Goal: Find contact information: Find contact information

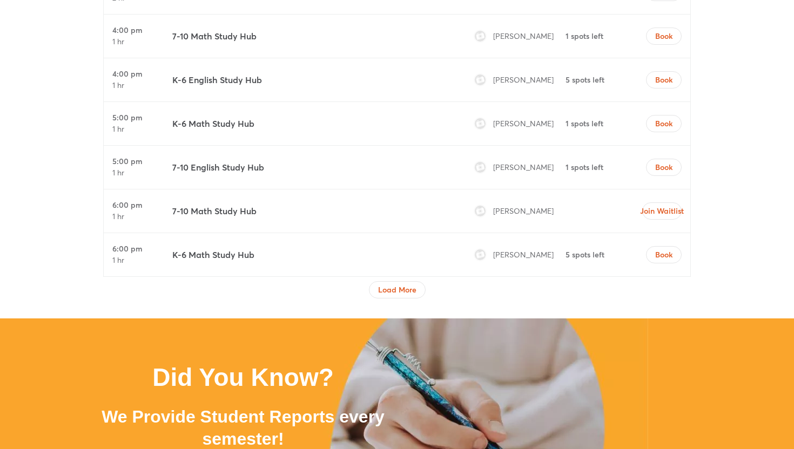
scroll to position [1808, 0]
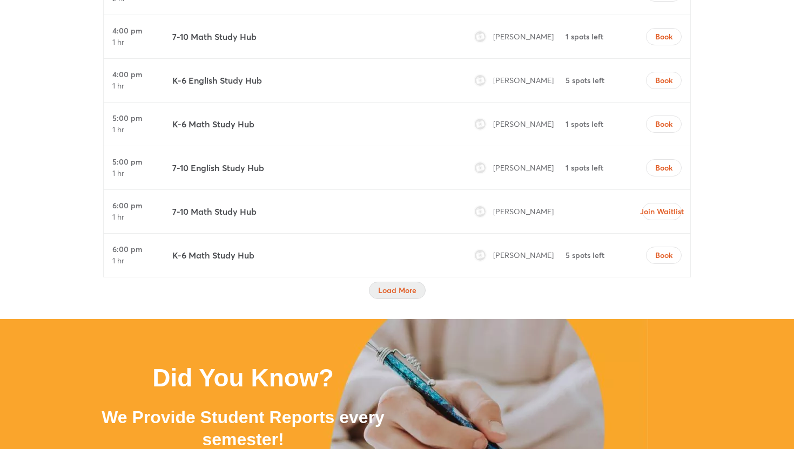
click at [391, 292] on span "Load More" at bounding box center [397, 290] width 38 height 11
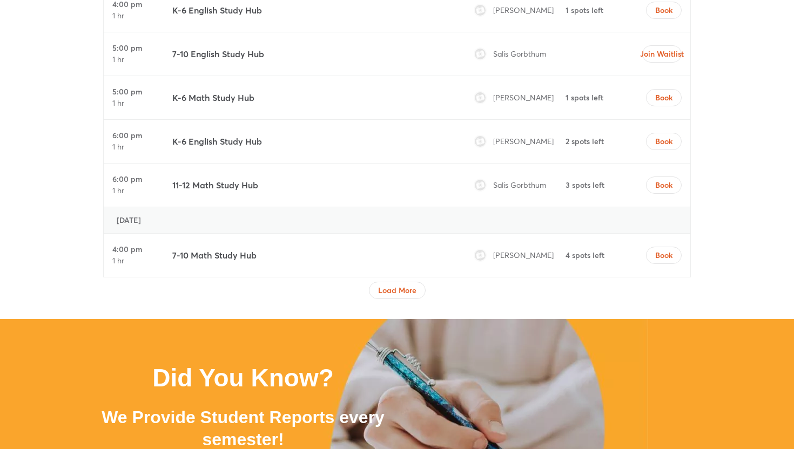
scroll to position [2788, 0]
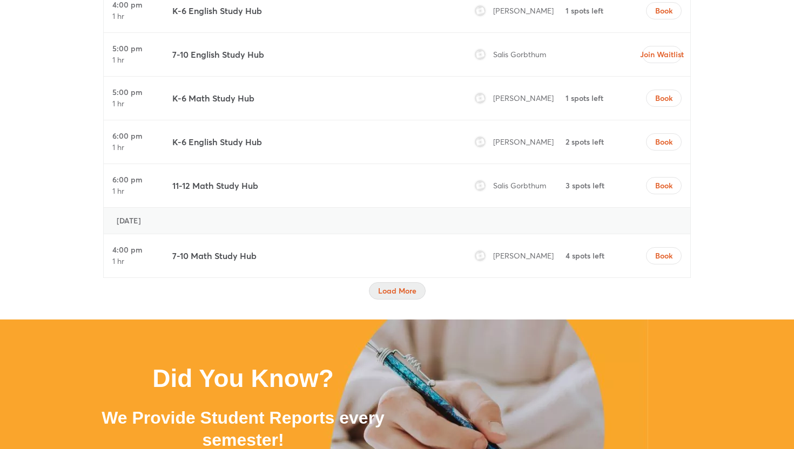
click at [395, 288] on span "Load More" at bounding box center [397, 291] width 38 height 11
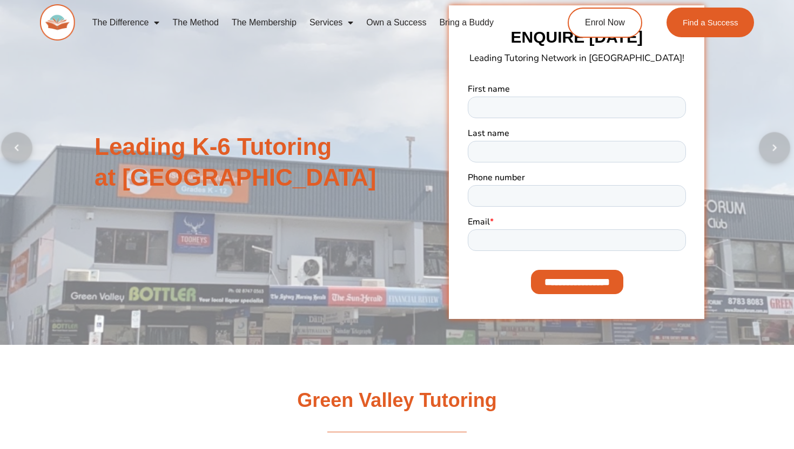
scroll to position [382, 0]
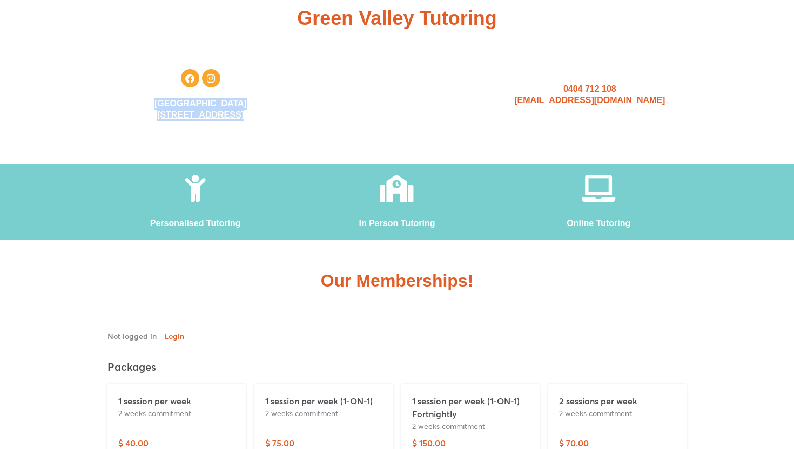
drag, startPoint x: 117, startPoint y: 101, endPoint x: 318, endPoint y: 112, distance: 201.2
click at [319, 112] on div "Facebook Instagram Green Valley Village Shopping Centre 2/172 Green Valley Rd, …" at bounding box center [397, 95] width 616 height 63
copy div "Green Valley Village Shopping Centre 2/172 Green Valley Rd, Green Valley NSW 21…"
click at [566, 112] on div "0404 712 108 greenvalley@successtutoring.com.au" at bounding box center [590, 95] width 225 height 63
drag, startPoint x: 566, startPoint y: 90, endPoint x: 636, endPoint y: 90, distance: 70.2
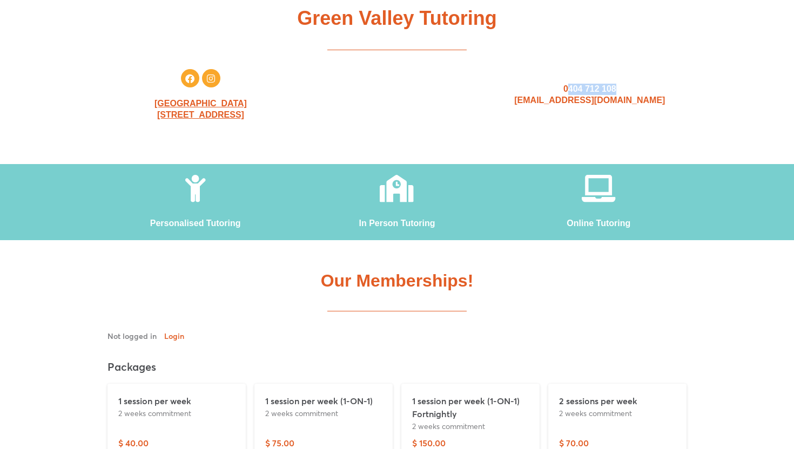
click at [636, 90] on h2 "0404 712 108 greenvalley@successtutoring.com.au" at bounding box center [590, 95] width 214 height 23
copy span "404 712 108"
click at [593, 85] on span "0404 712 108" at bounding box center [589, 88] width 53 height 9
drag, startPoint x: 560, startPoint y: 89, endPoint x: 645, endPoint y: 88, distance: 85.9
click at [646, 88] on h2 "0404 712 108 greenvalley@successtutoring.com.au" at bounding box center [590, 95] width 214 height 23
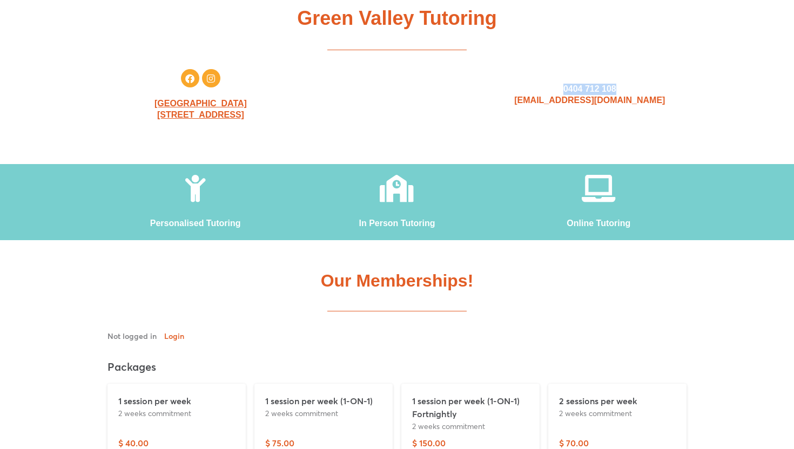
copy span "0404 712 108"
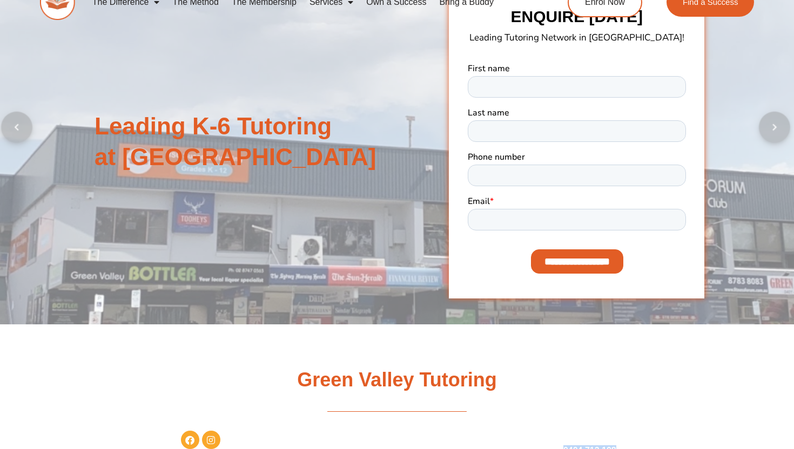
scroll to position [0, 0]
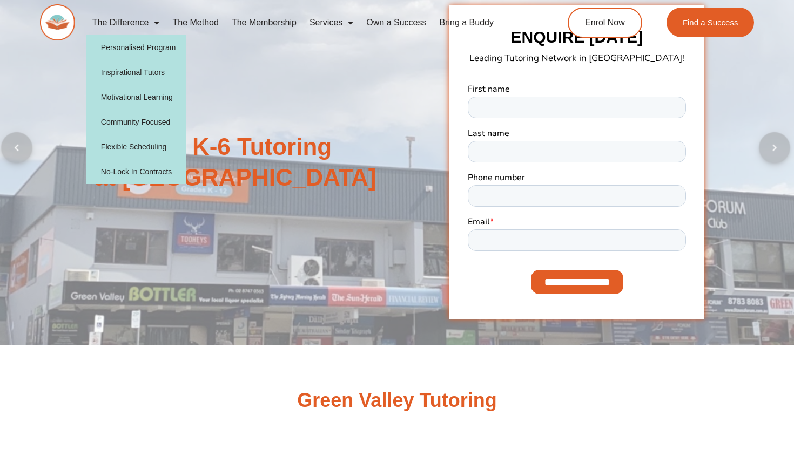
click at [144, 26] on link "The Difference" at bounding box center [126, 22] width 80 height 25
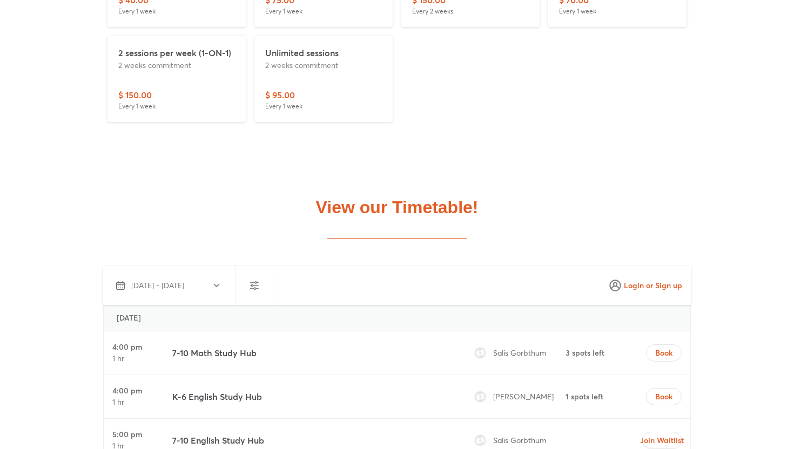
scroll to position [926, 0]
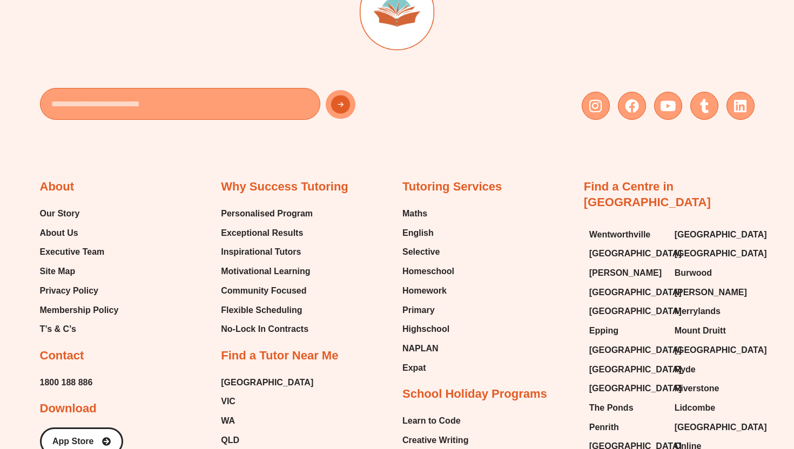
scroll to position [3315, 0]
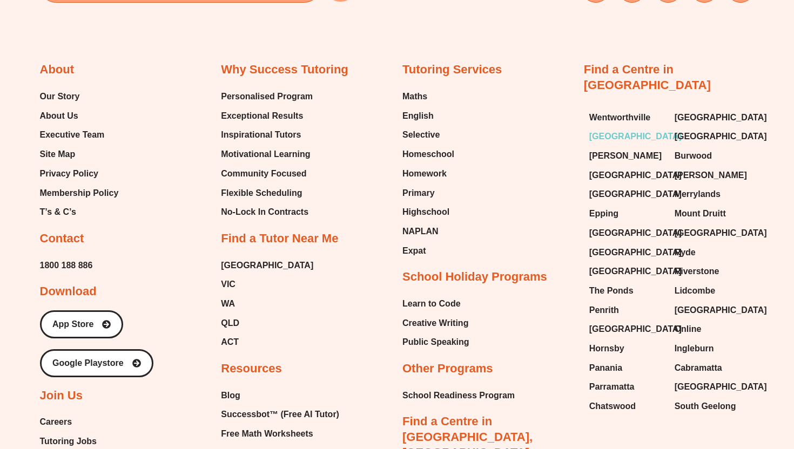
click at [634, 129] on span "[GEOGRAPHIC_DATA]" at bounding box center [635, 137] width 92 height 16
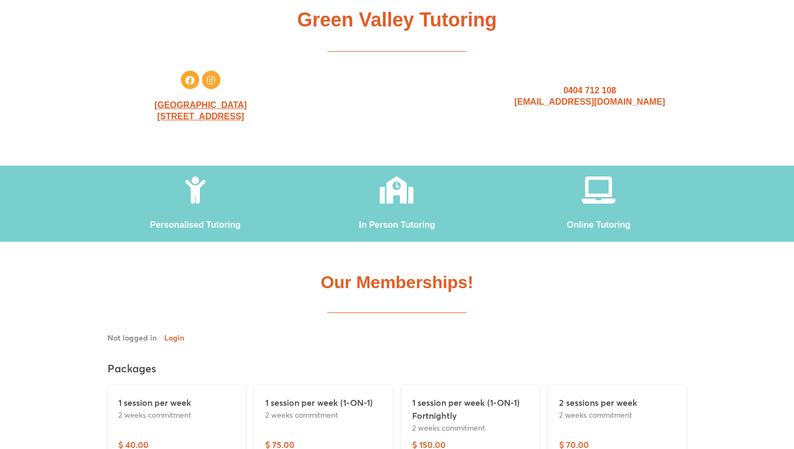
scroll to position [340, 0]
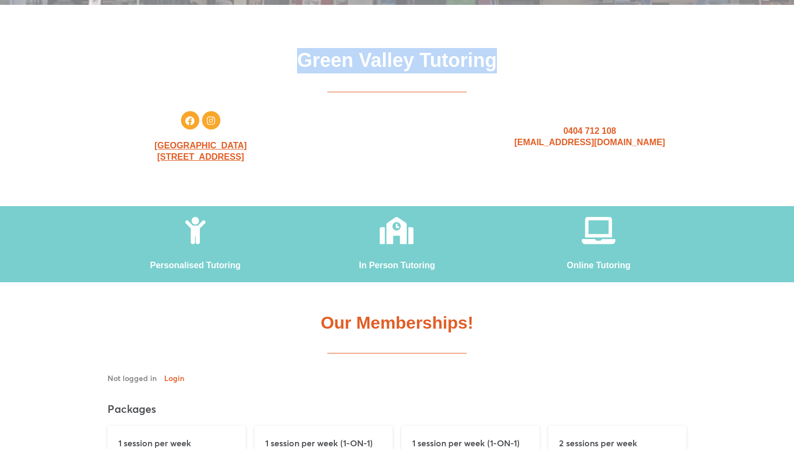
drag, startPoint x: 299, startPoint y: 66, endPoint x: 515, endPoint y: 68, distance: 216.1
click at [515, 68] on h2 "Green Valley Tutoring" at bounding box center [397, 60] width 605 height 25
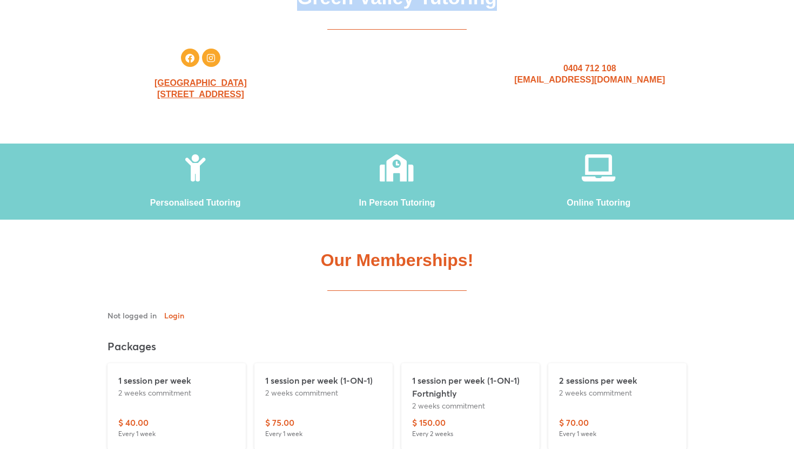
scroll to position [0, 0]
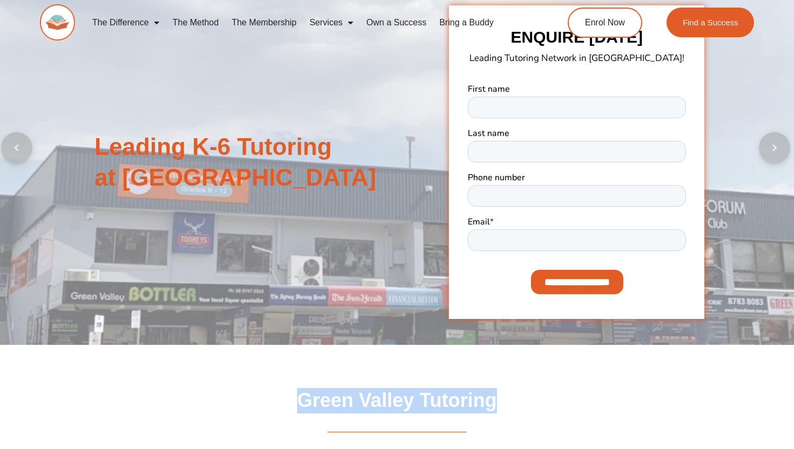
click at [339, 19] on link "Services" at bounding box center [331, 22] width 57 height 25
click at [339, 18] on link "Services" at bounding box center [331, 22] width 57 height 25
click at [398, 32] on link "Own a Success" at bounding box center [396, 22] width 73 height 25
click at [398, 23] on link "Own a Success" at bounding box center [396, 22] width 73 height 25
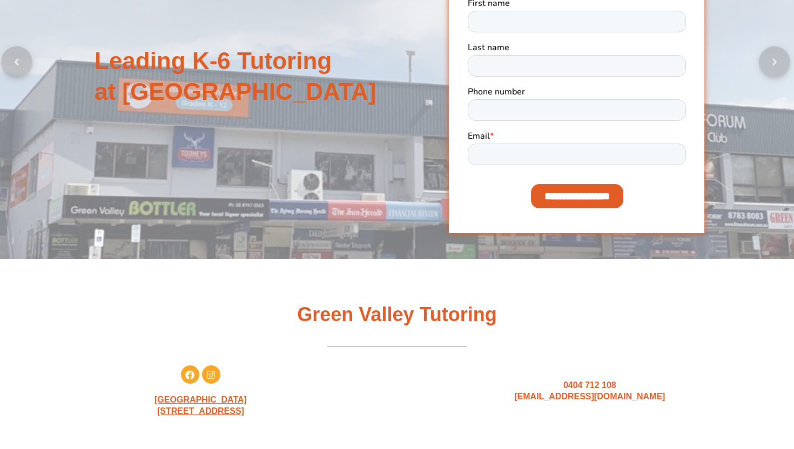
scroll to position [144, 0]
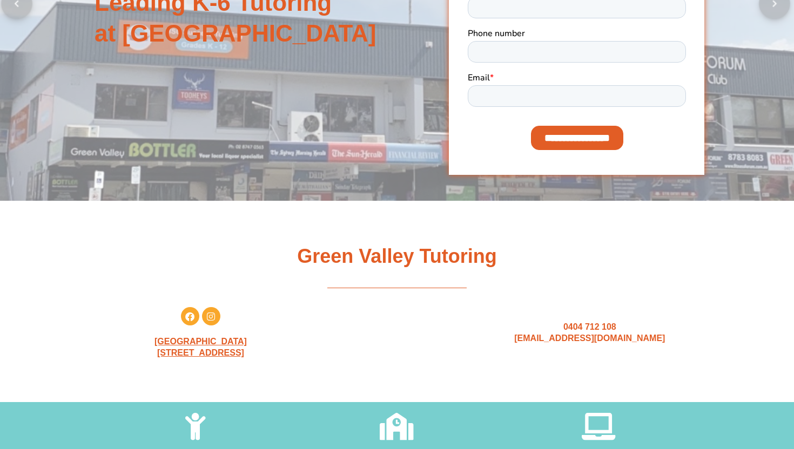
drag, startPoint x: 561, startPoint y: 321, endPoint x: 663, endPoint y: 321, distance: 101.6
click at [663, 321] on div "0404 712 108 greenvalley@successtutoring.com.au" at bounding box center [590, 333] width 225 height 63
drag, startPoint x: 562, startPoint y: 328, endPoint x: 617, endPoint y: 328, distance: 55.1
click at [617, 326] on h2 "0404 712 108 greenvalley@successtutoring.com.au" at bounding box center [590, 333] width 214 height 23
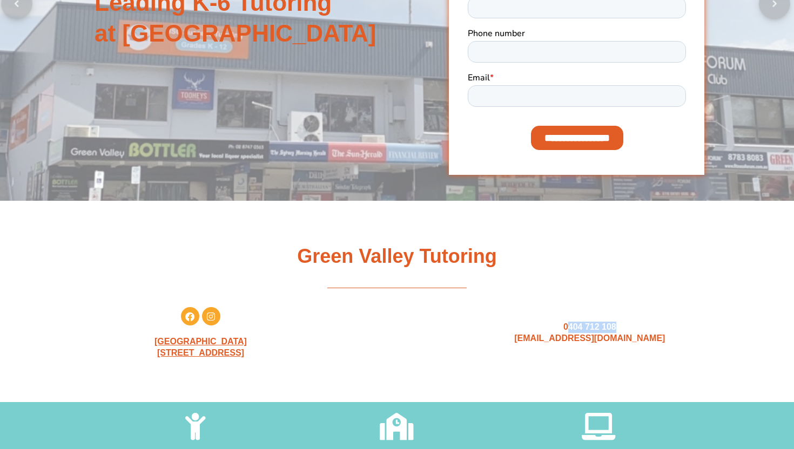
drag, startPoint x: 618, startPoint y: 326, endPoint x: 570, endPoint y: 328, distance: 48.6
click at [570, 328] on h2 "0404 712 108 greenvalley@successtutoring.com.au" at bounding box center [590, 333] width 214 height 23
copy span "404 712 108"
drag, startPoint x: 122, startPoint y: 341, endPoint x: 340, endPoint y: 357, distance: 219.3
click at [340, 357] on div "Facebook Instagram Green Valley Village Shopping Centre 2/172 Green Valley Rd, …" at bounding box center [397, 333] width 616 height 63
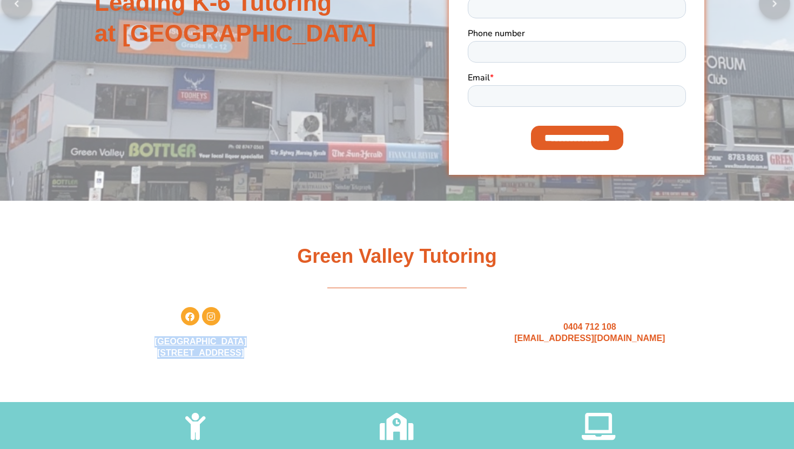
copy div "Green Valley Village Shopping Centre 2/172 Green Valley Rd, Green Valley NSW 21…"
